Goal: Obtain resource: Obtain resource

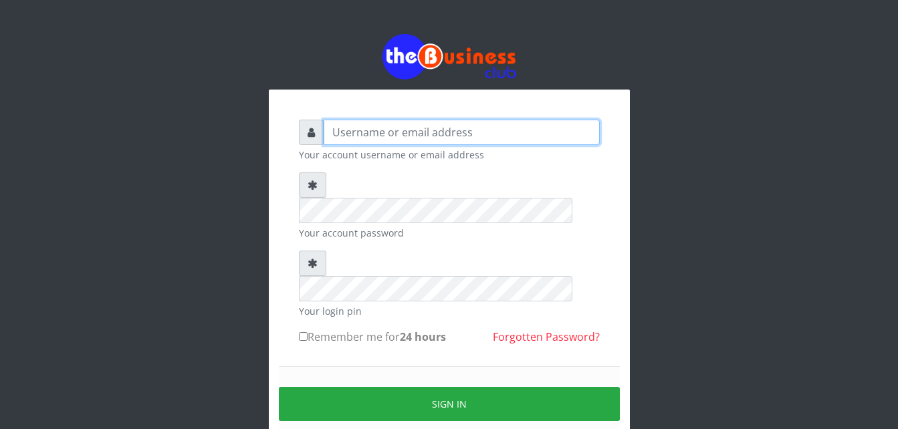
type input "Moniquetech"
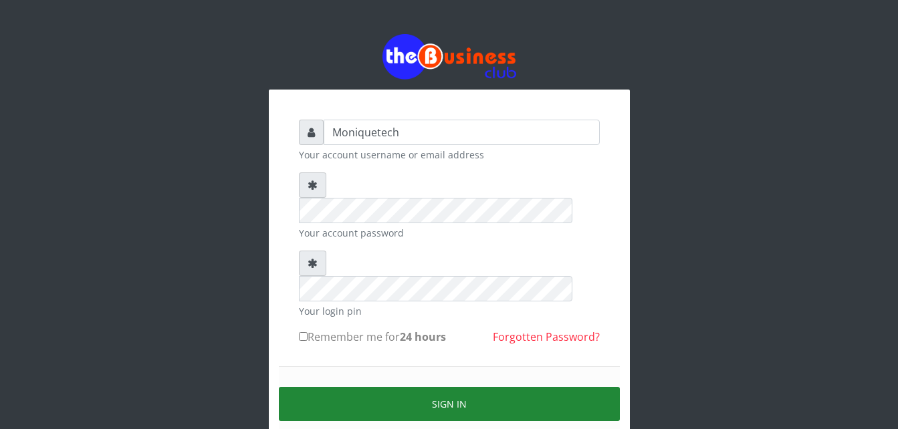
click at [569, 387] on button "Sign in" at bounding box center [449, 404] width 341 height 34
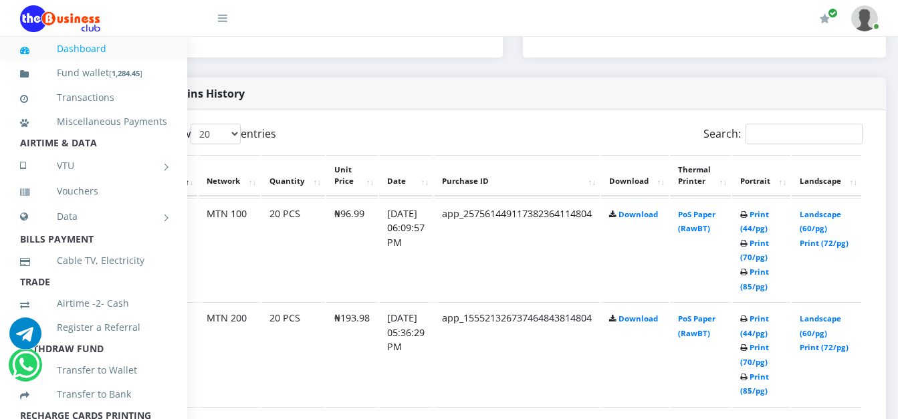
scroll to position [633, 96]
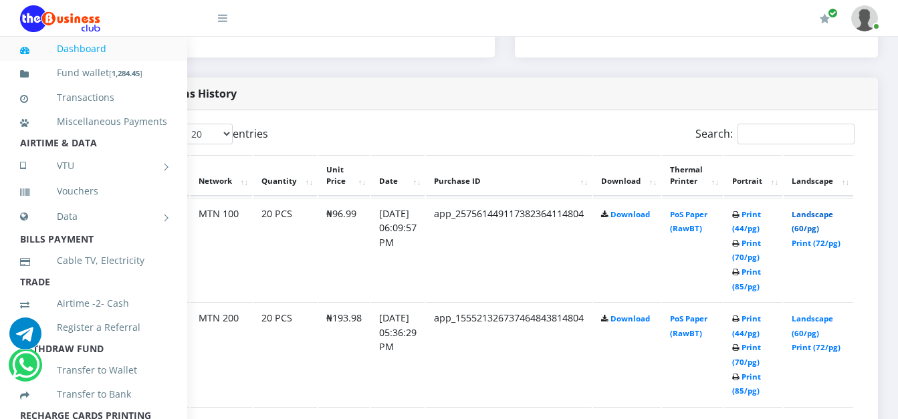
click at [798, 220] on link "Landscape (60/pg)" at bounding box center [812, 221] width 41 height 25
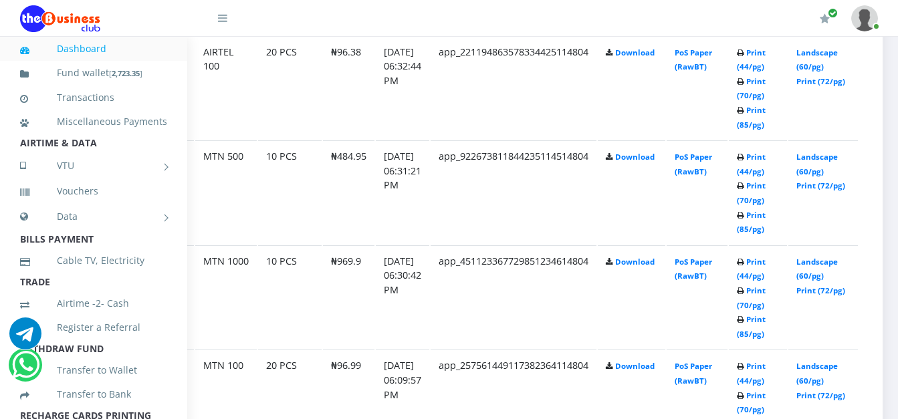
scroll to position [795, 96]
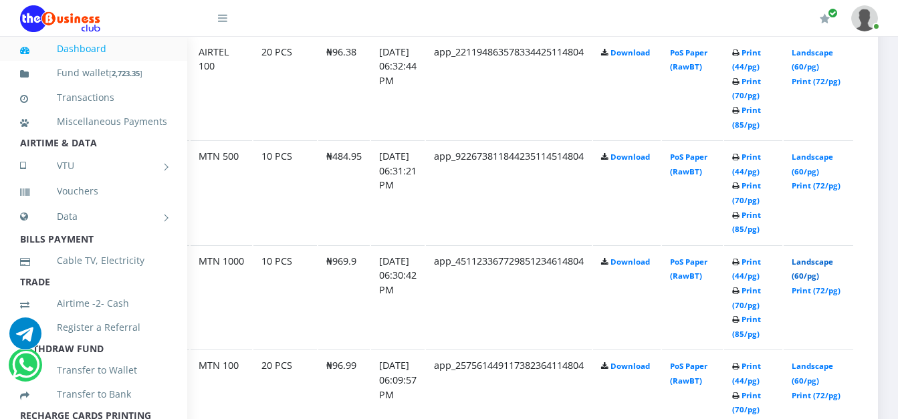
click at [804, 268] on link "Landscape (60/pg)" at bounding box center [812, 269] width 41 height 25
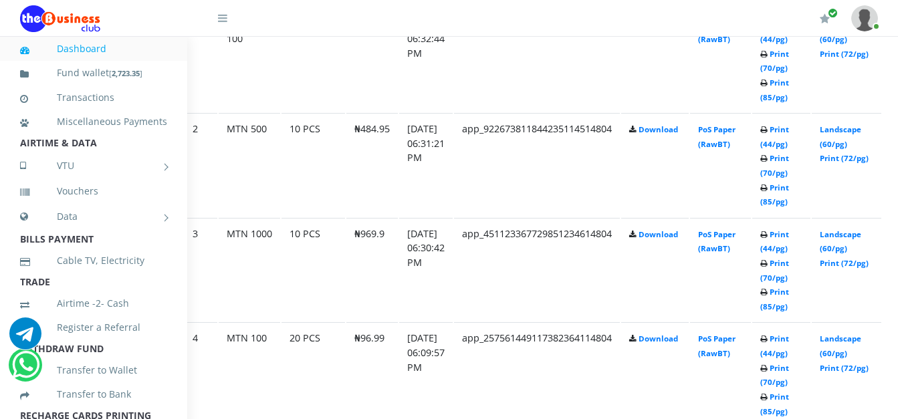
scroll to position [822, 96]
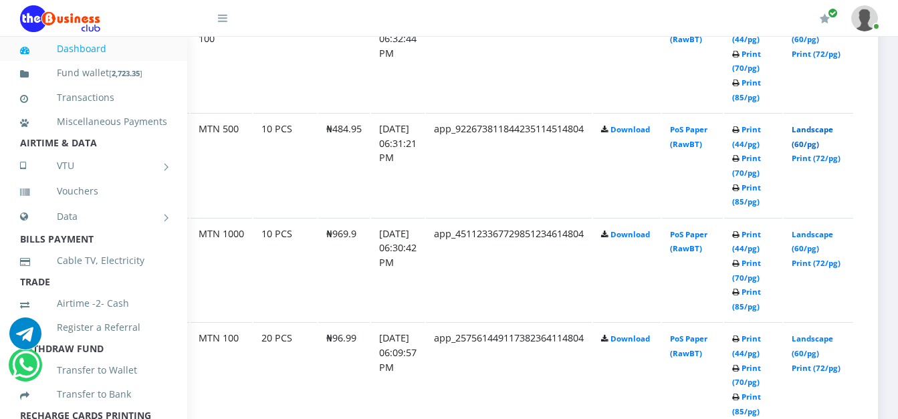
click at [814, 130] on link "Landscape (60/pg)" at bounding box center [812, 136] width 41 height 25
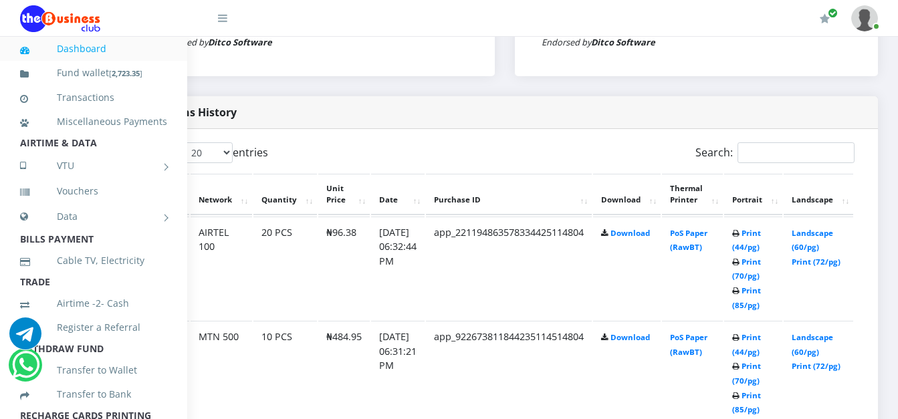
scroll to position [608, 96]
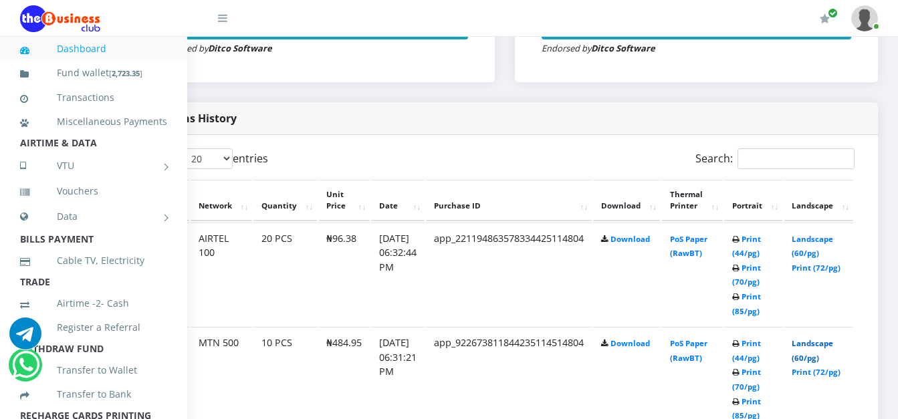
click at [808, 348] on link "Landscape (60/pg)" at bounding box center [812, 350] width 41 height 25
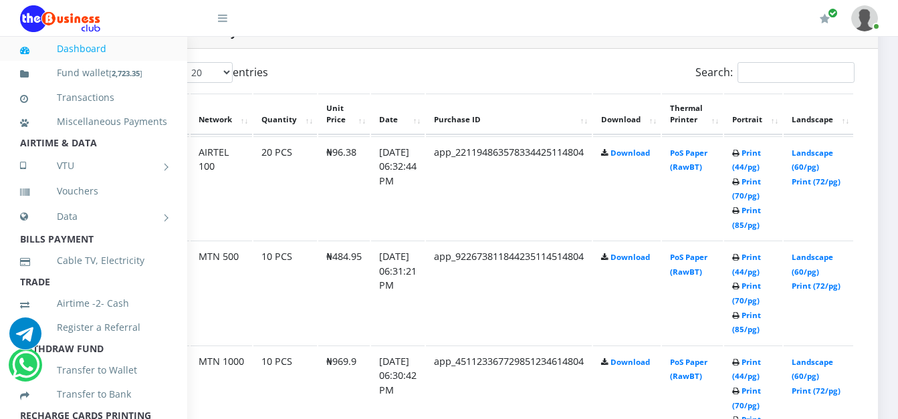
scroll to position [715, 96]
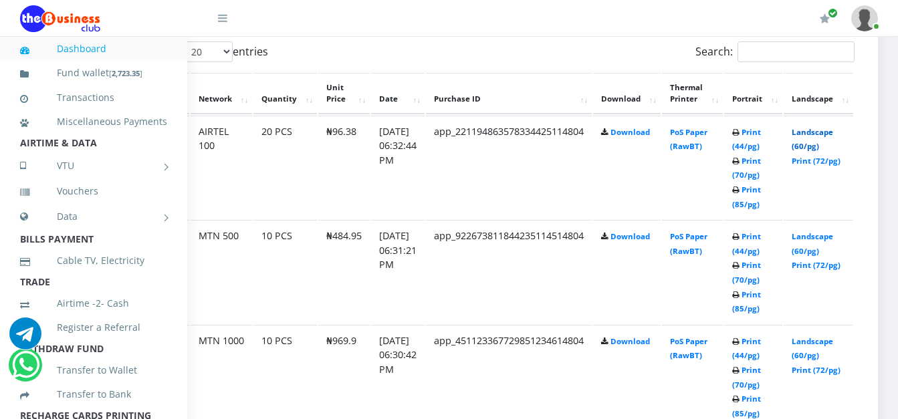
click at [810, 136] on link "Landscape (60/pg)" at bounding box center [812, 139] width 41 height 25
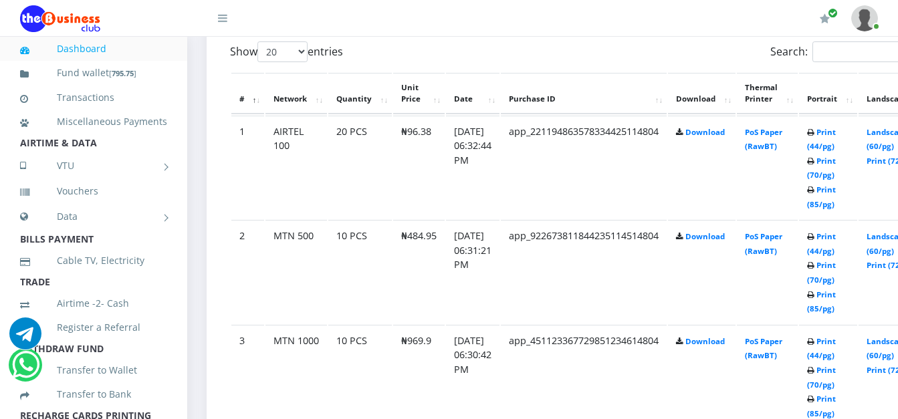
scroll to position [715, 0]
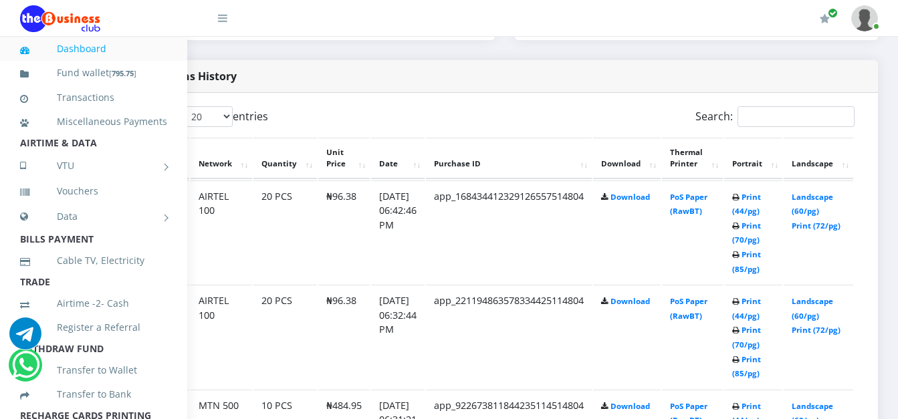
scroll to position [651, 96]
click at [808, 199] on link "Landscape (60/pg)" at bounding box center [812, 204] width 41 height 25
